Goal: Task Accomplishment & Management: Complete application form

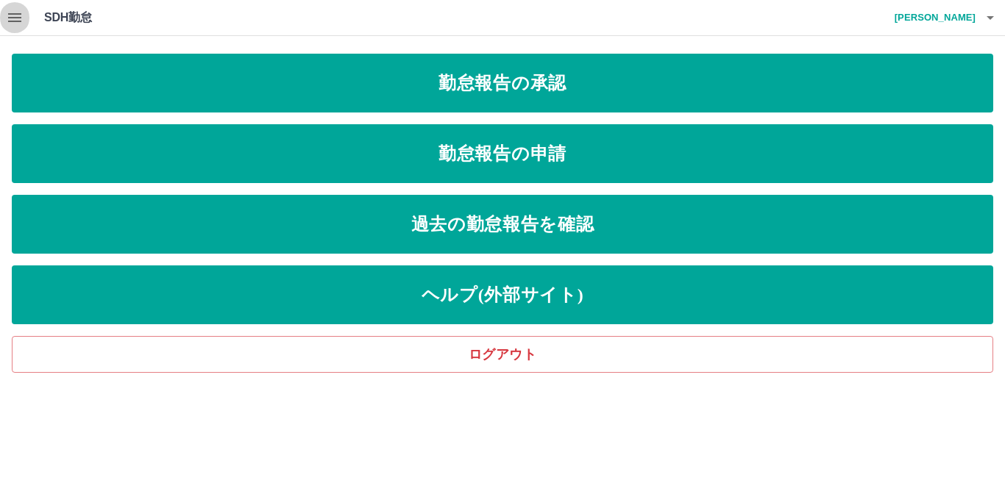
click at [16, 18] on icon "button" at bounding box center [14, 17] width 13 height 9
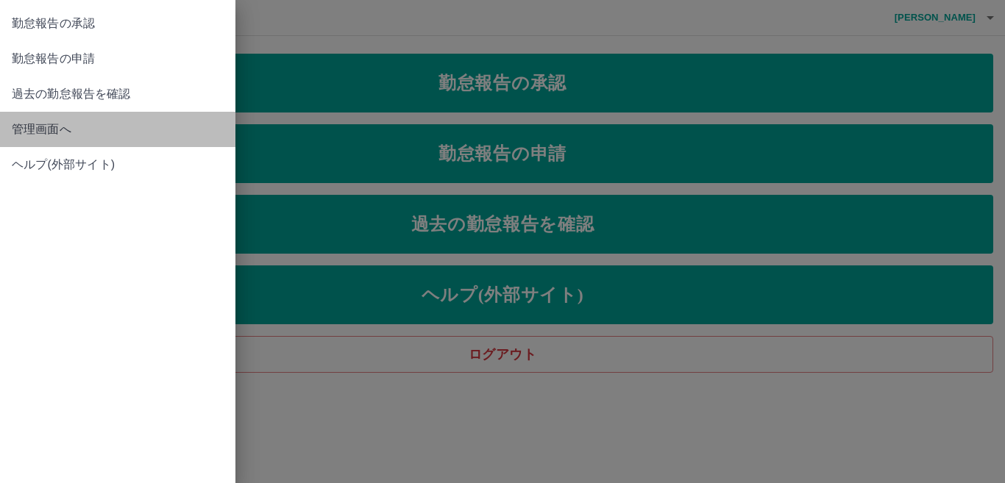
click at [92, 130] on span "管理画面へ" at bounding box center [118, 130] width 212 height 18
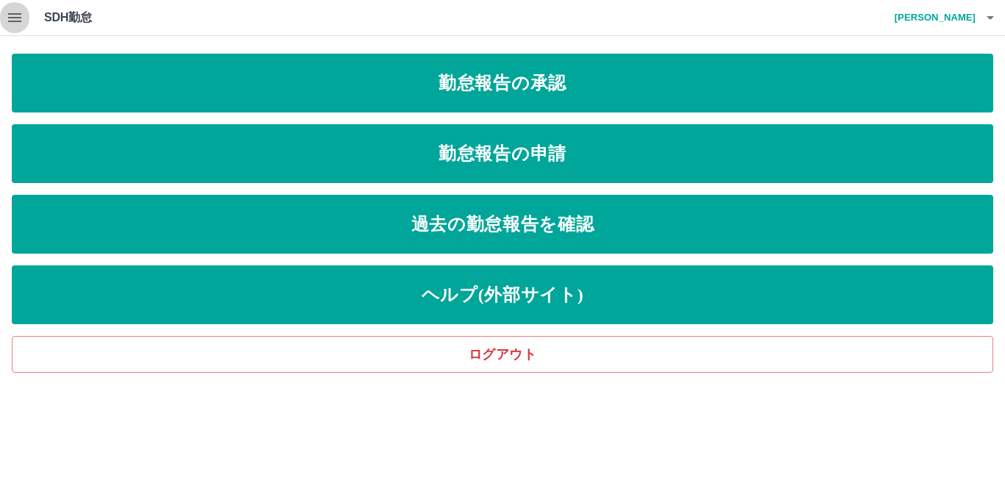
click at [18, 20] on icon "button" at bounding box center [15, 18] width 18 height 18
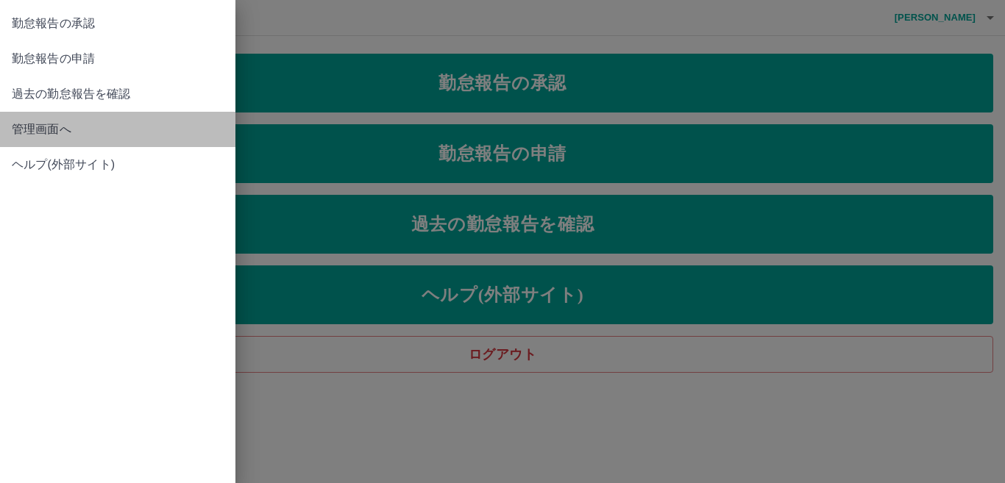
click at [91, 122] on span "管理画面へ" at bounding box center [118, 130] width 212 height 18
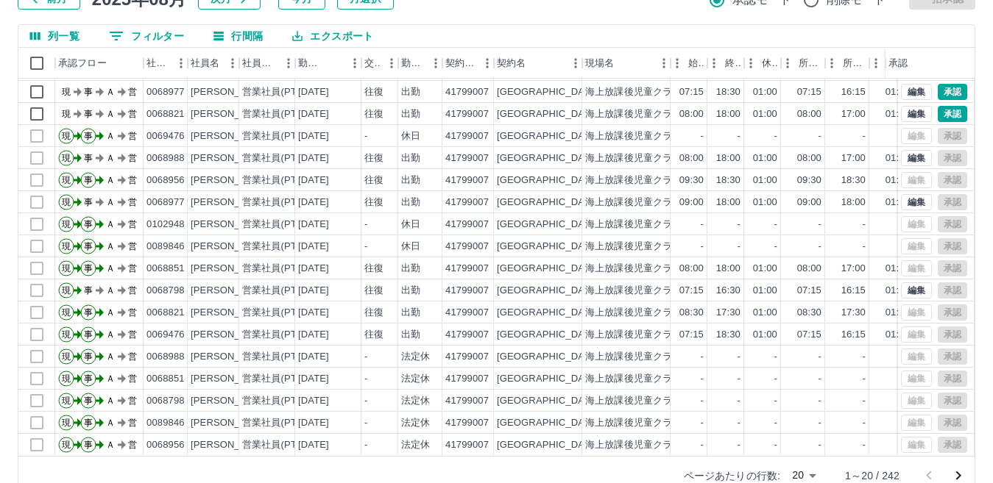
scroll to position [138, 0]
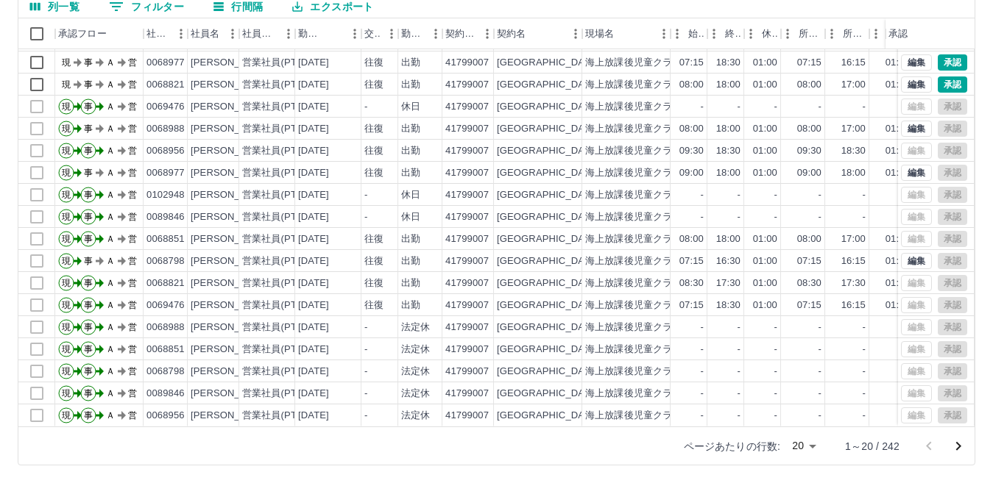
click at [962, 444] on icon "次のページへ" at bounding box center [958, 447] width 18 height 18
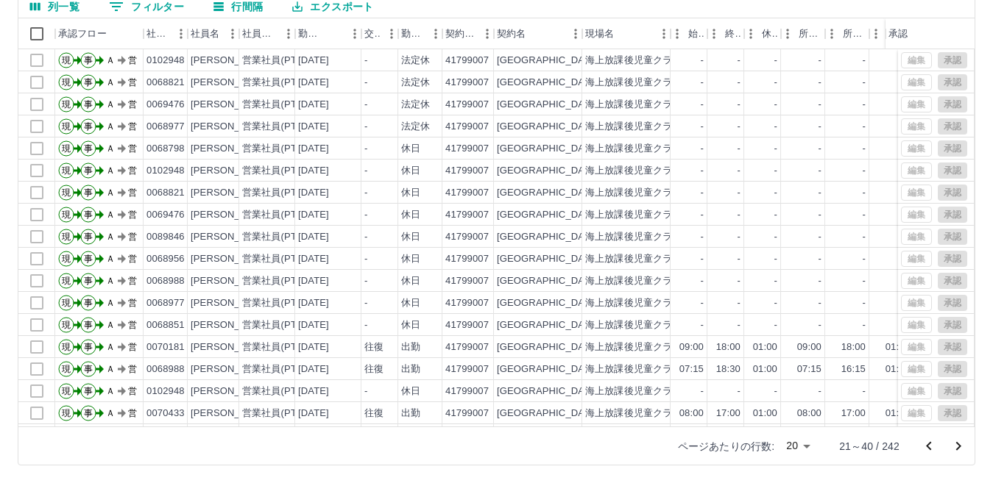
scroll to position [77, 0]
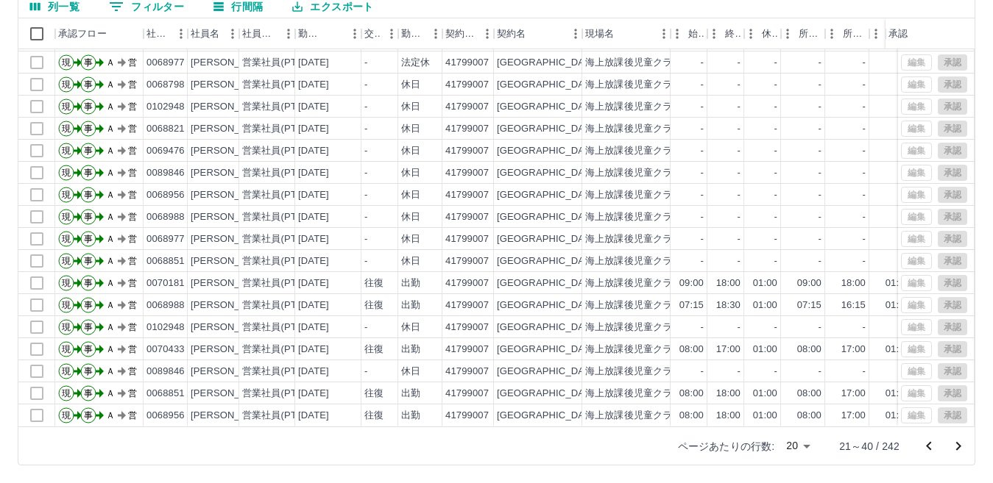
click at [932, 443] on icon "前のページへ" at bounding box center [929, 447] width 18 height 18
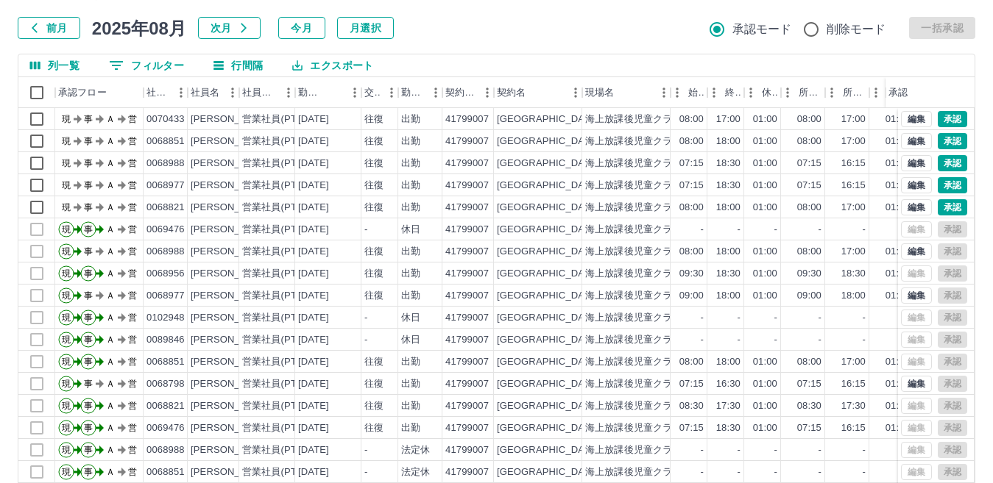
scroll to position [0, 0]
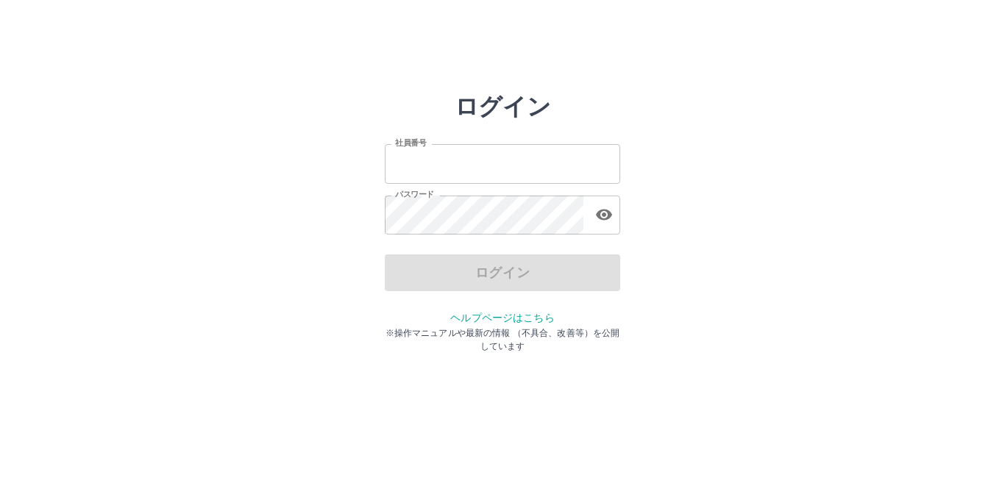
type input "*******"
click at [462, 278] on div "ログイン" at bounding box center [502, 273] width 235 height 37
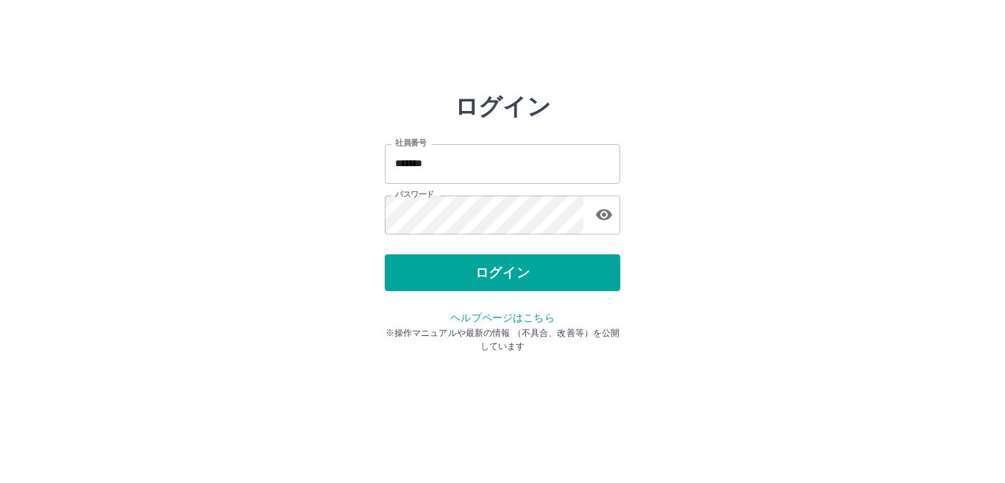
click at [462, 278] on button "ログイン" at bounding box center [502, 273] width 235 height 37
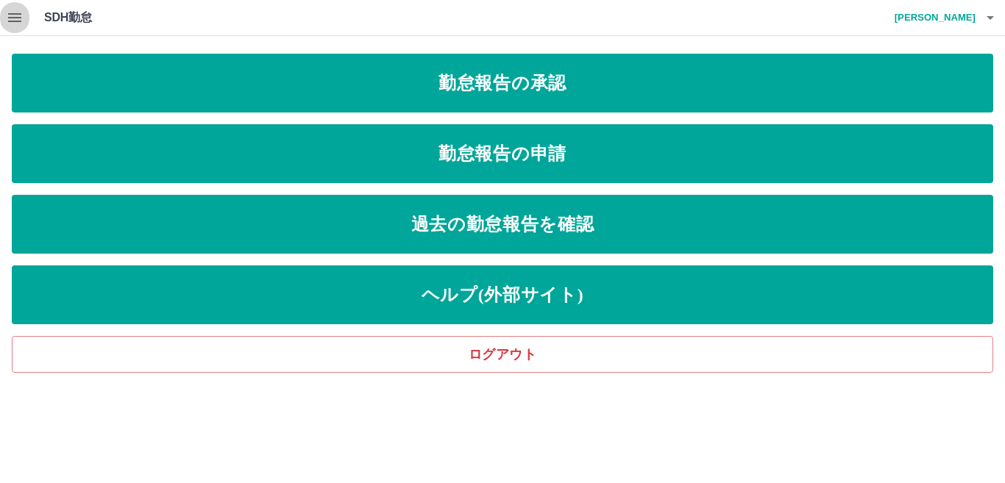
click at [14, 16] on icon "button" at bounding box center [15, 18] width 18 height 18
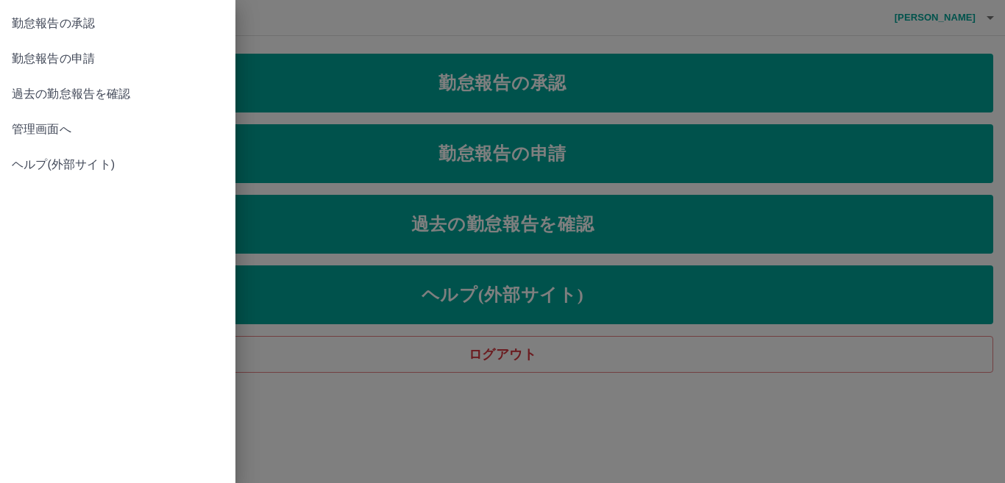
click at [58, 125] on span "管理画面へ" at bounding box center [118, 130] width 212 height 18
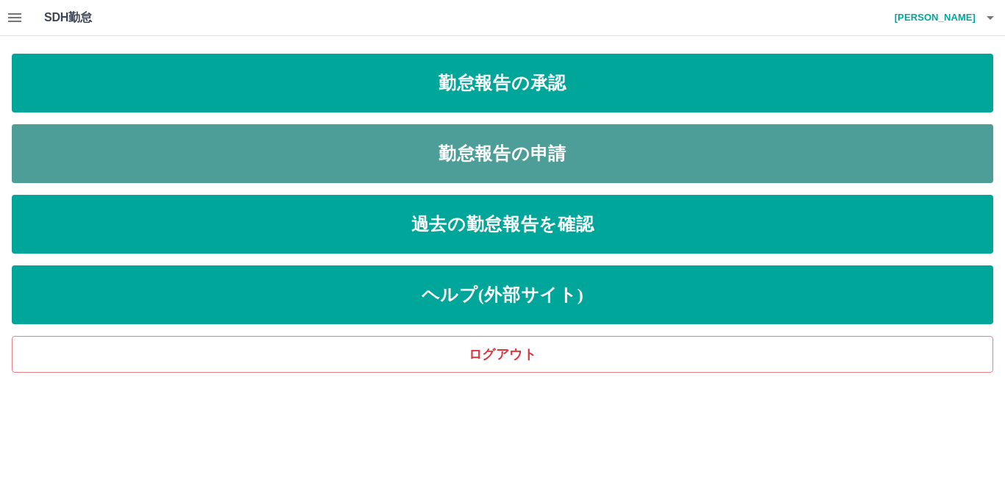
click at [333, 155] on link "勤怠報告の申請" at bounding box center [503, 153] width 982 height 59
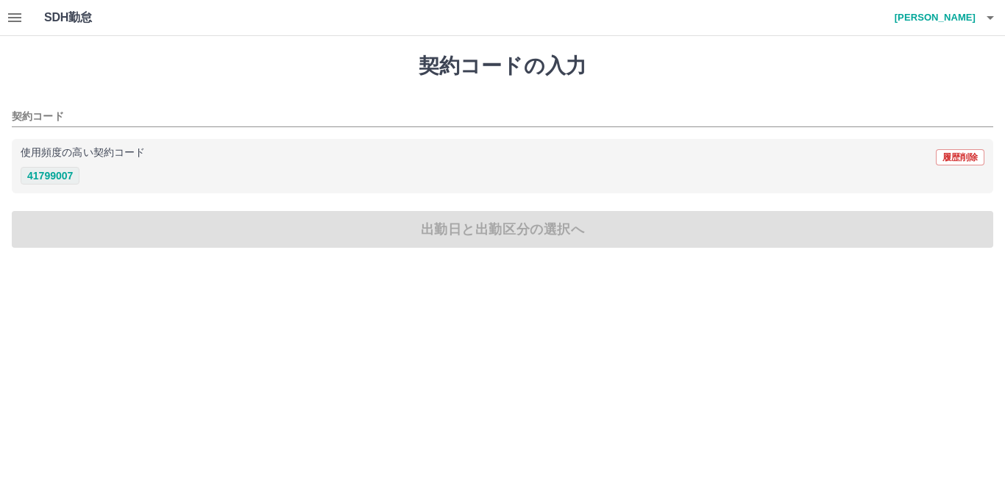
click at [73, 177] on button "41799007" at bounding box center [50, 176] width 59 height 18
type input "********"
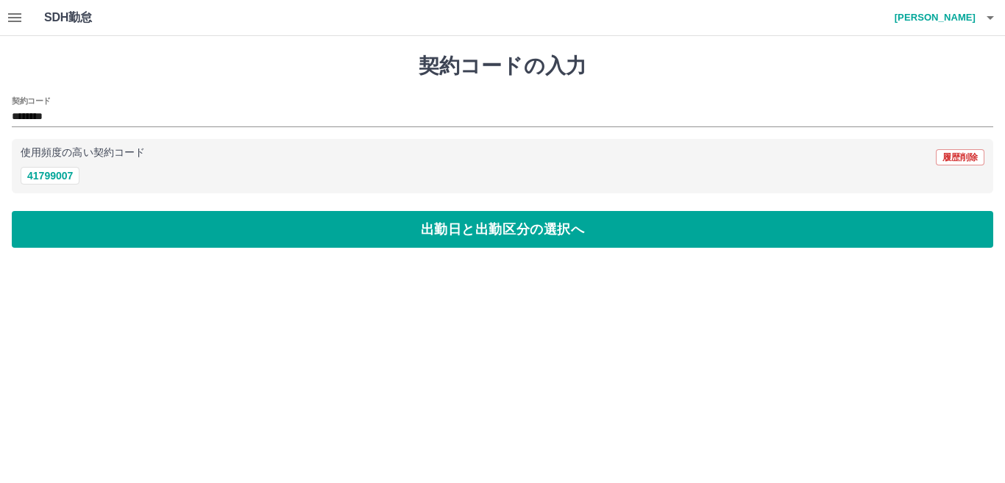
click at [990, 18] on icon "button" at bounding box center [990, 18] width 7 height 4
click at [805, 93] on div at bounding box center [502, 241] width 1005 height 483
click at [17, 19] on icon "button" at bounding box center [15, 18] width 18 height 18
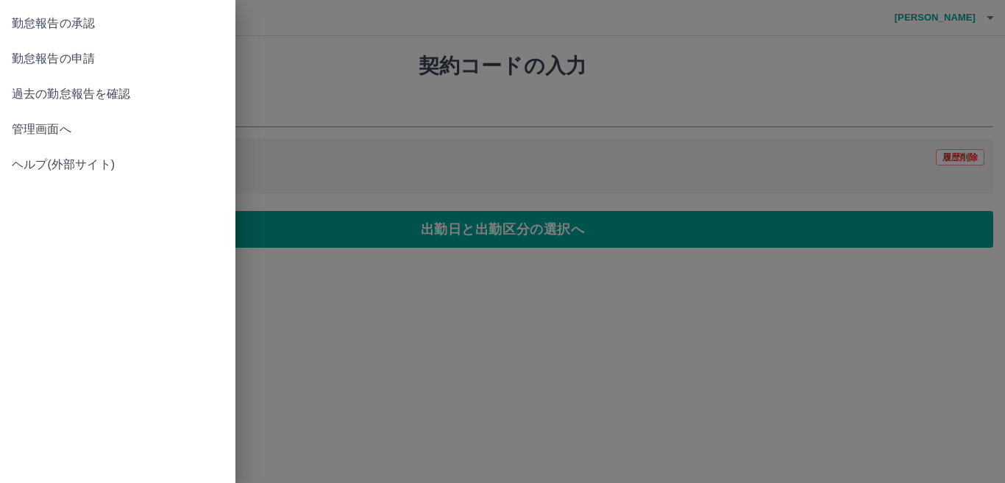
click at [64, 131] on span "管理画面へ" at bounding box center [118, 130] width 212 height 18
